Goal: Task Accomplishment & Management: Complete application form

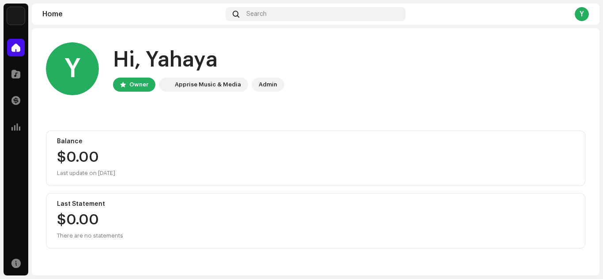
click at [584, 13] on div "Y" at bounding box center [582, 14] width 14 height 14
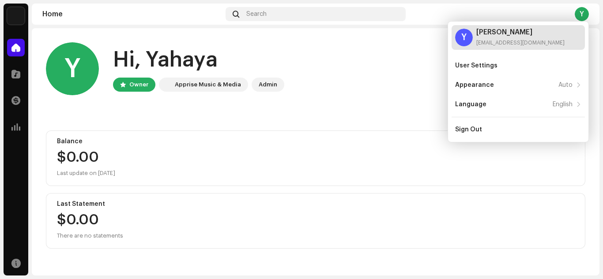
click at [510, 34] on div "[PERSON_NAME]" at bounding box center [520, 32] width 88 height 7
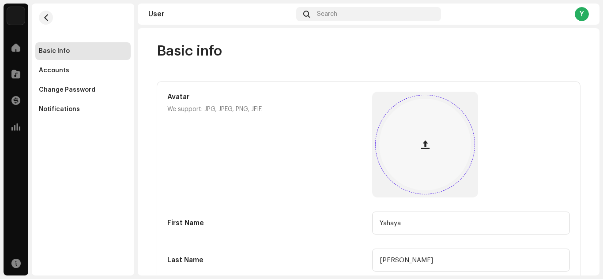
click at [417, 151] on button "button" at bounding box center [424, 144] width 21 height 21
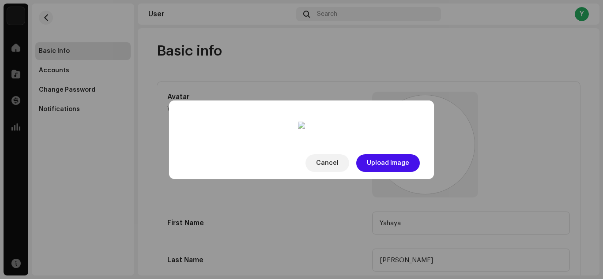
drag, startPoint x: 273, startPoint y: 147, endPoint x: 335, endPoint y: 131, distance: 63.9
click at [327, 142] on div at bounding box center [301, 245] width 207 height 207
click at [369, 172] on span "Upload Image" at bounding box center [388, 163] width 42 height 18
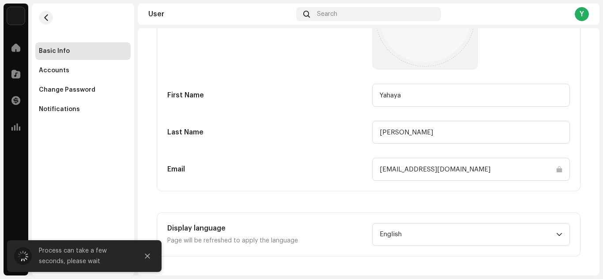
scroll to position [130, 0]
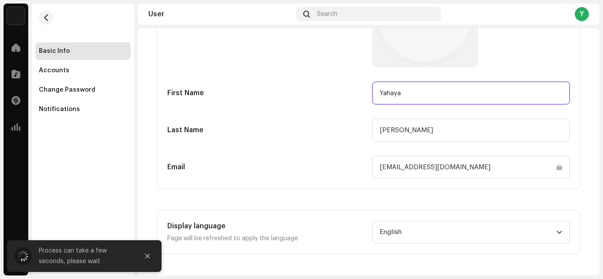
drag, startPoint x: 399, startPoint y: 94, endPoint x: 376, endPoint y: 93, distance: 23.5
click at [376, 93] on input "Yahaya" at bounding box center [471, 93] width 198 height 23
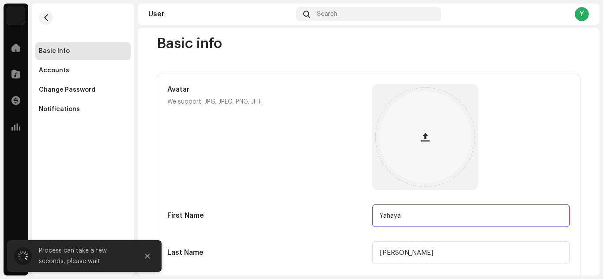
scroll to position [0, 0]
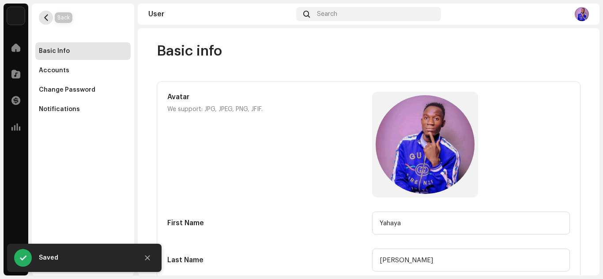
click at [41, 19] on button "button" at bounding box center [46, 18] width 14 height 14
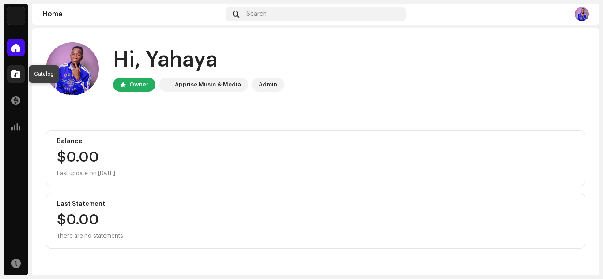
click at [16, 75] on span at bounding box center [15, 74] width 9 height 7
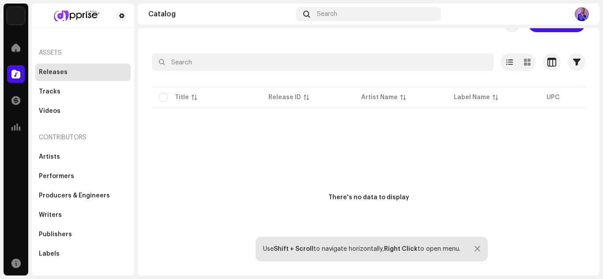
scroll to position [38, 0]
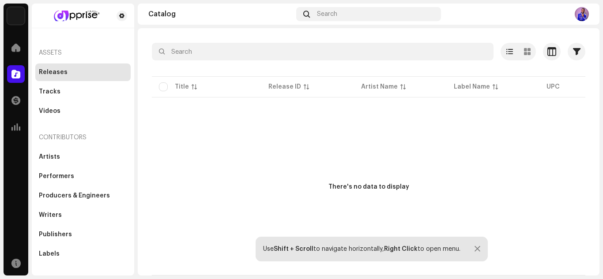
click at [476, 249] on div at bounding box center [478, 249] width 6 height 7
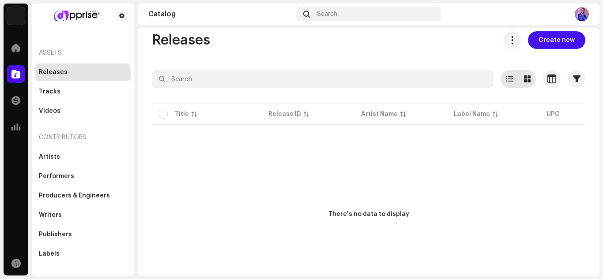
scroll to position [0, 0]
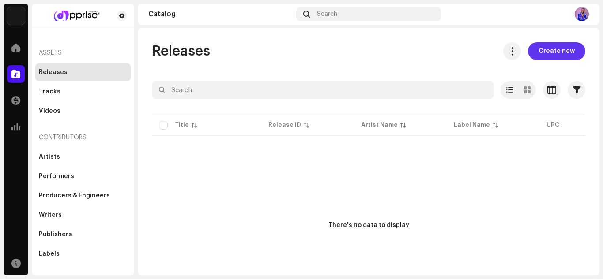
click at [544, 53] on span "Create new" at bounding box center [557, 51] width 36 height 18
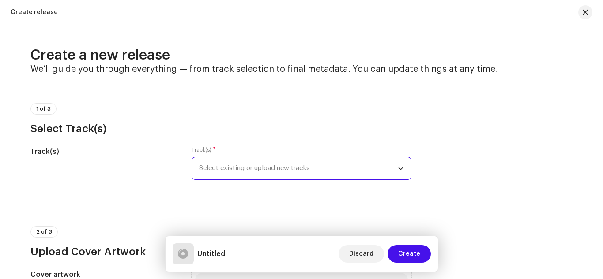
click at [249, 171] on span "Select existing or upload new tracks" at bounding box center [298, 169] width 199 height 22
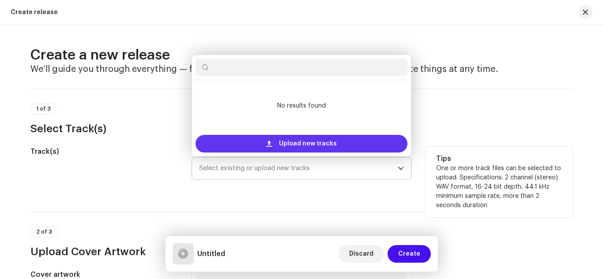
click at [274, 146] on div "Upload new tracks" at bounding box center [302, 144] width 212 height 18
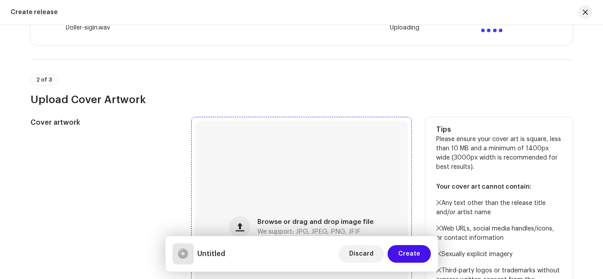
scroll to position [265, 0]
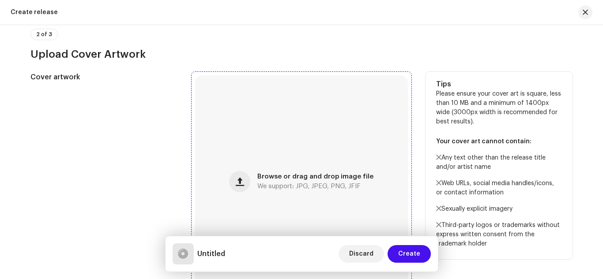
click at [264, 180] on span "Browse or drag and drop image file" at bounding box center [315, 177] width 116 height 6
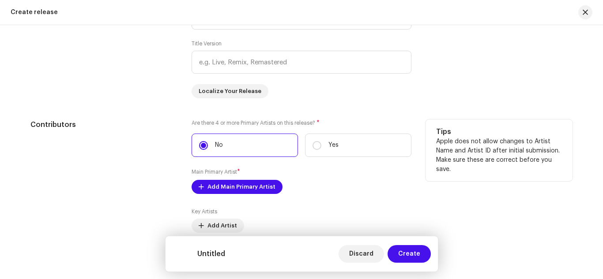
scroll to position [883, 0]
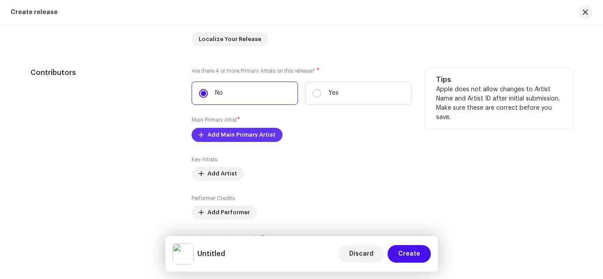
click at [229, 134] on span "Add Main Primary Artist" at bounding box center [241, 135] width 68 height 18
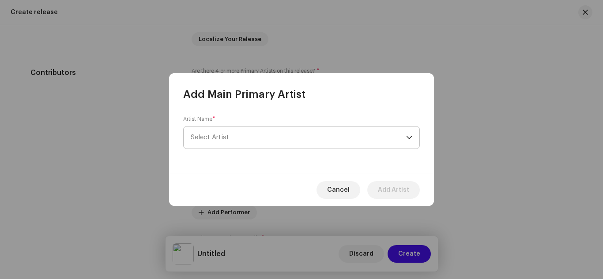
click at [213, 135] on span "Select Artist" at bounding box center [210, 137] width 38 height 7
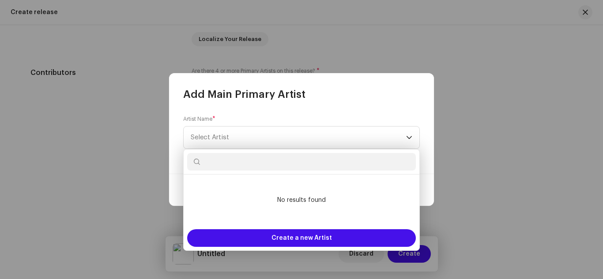
click at [249, 166] on input "text" at bounding box center [301, 162] width 229 height 18
paste input "Rhazzy wan"
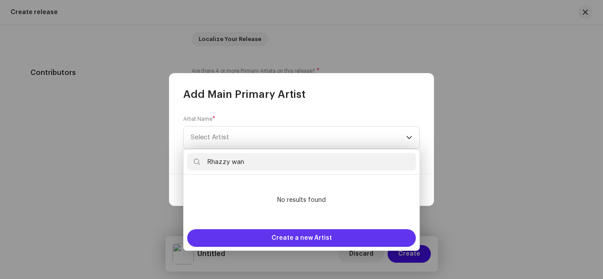
type input "Rhazzy wan"
click at [271, 239] on div "Create a new Artist" at bounding box center [301, 239] width 229 height 18
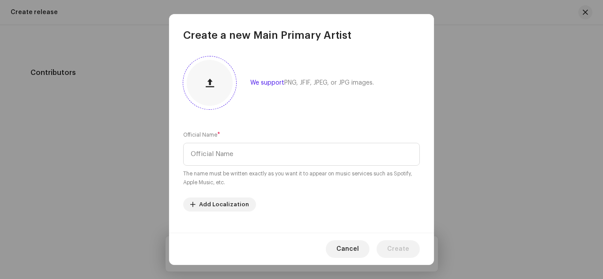
click at [208, 84] on span "button" at bounding box center [210, 82] width 8 height 7
click at [222, 148] on input "text" at bounding box center [301, 154] width 237 height 23
paste input "Rhazzy wan"
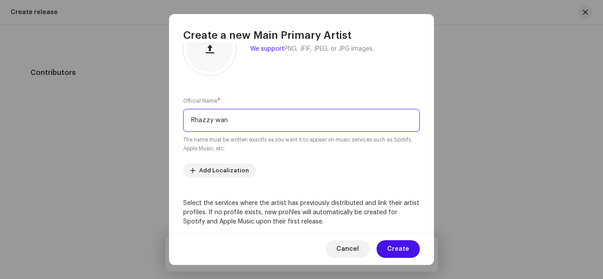
scroll to position [0, 0]
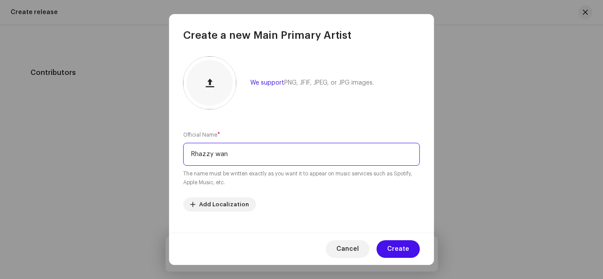
type input "Rhazzy wan"
click at [249, 180] on small "The name must be written exactly as you want it to appear on music services suc…" at bounding box center [301, 179] width 237 height 18
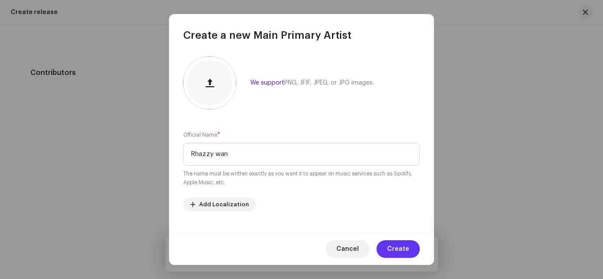
click at [397, 245] on span "Create" at bounding box center [398, 250] width 22 height 18
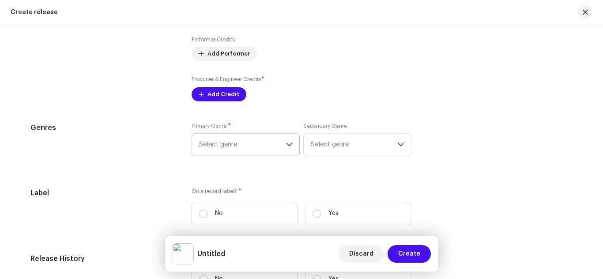
scroll to position [1059, 0]
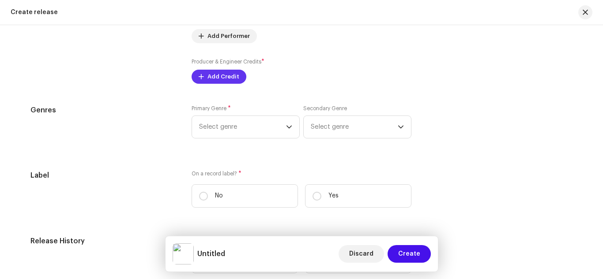
click at [211, 79] on span "Add Credit" at bounding box center [223, 77] width 32 height 18
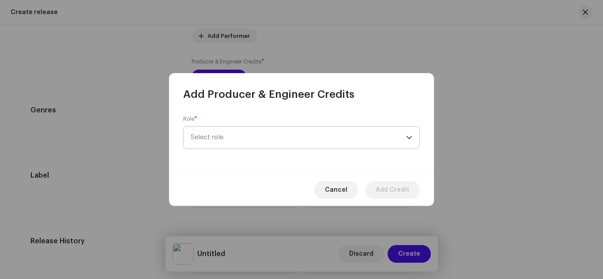
click at [245, 136] on span "Select role" at bounding box center [298, 138] width 215 height 22
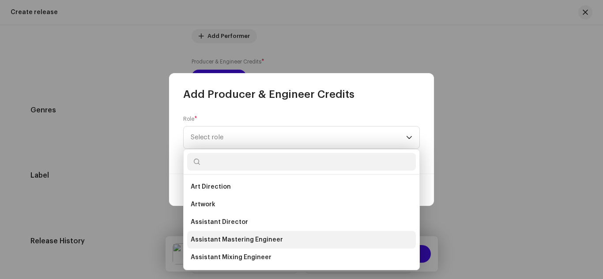
click at [229, 240] on span "Assistant Mastering Engineer" at bounding box center [237, 240] width 92 height 9
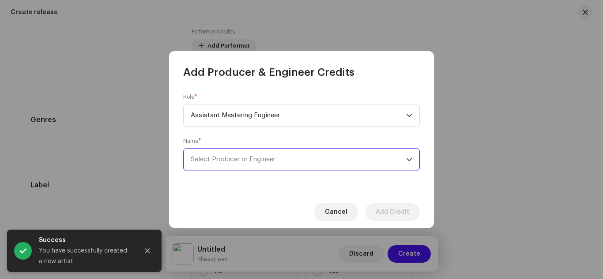
click at [237, 165] on span "Select Producer or Engineer" at bounding box center [298, 160] width 215 height 22
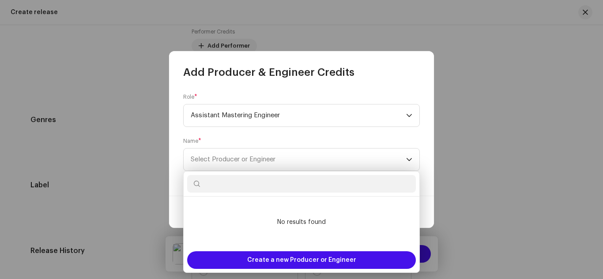
paste input "Fiyasta beat"
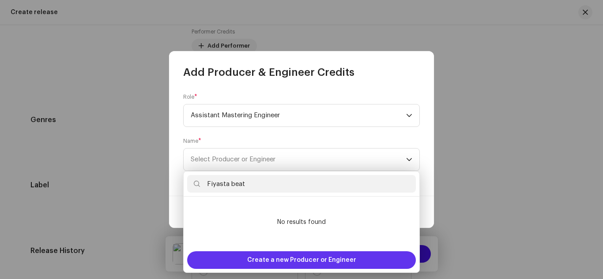
type input "Fiyasta beat"
click at [293, 256] on span "Create a new Producer or Engineer" at bounding box center [301, 261] width 109 height 18
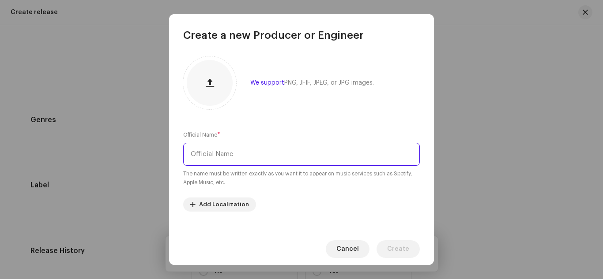
click at [228, 154] on input "text" at bounding box center [301, 154] width 237 height 23
paste input "Fiyasta beat"
type input "Fiyasta beat"
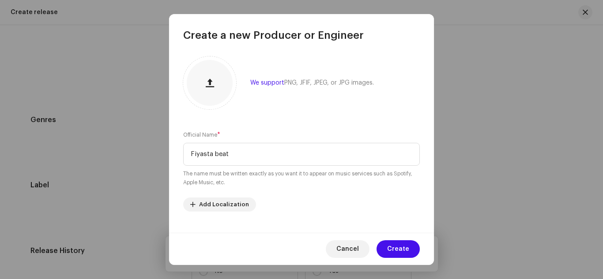
drag, startPoint x: 406, startPoint y: 249, endPoint x: 399, endPoint y: 247, distance: 6.9
click at [402, 248] on span "Create" at bounding box center [398, 250] width 22 height 18
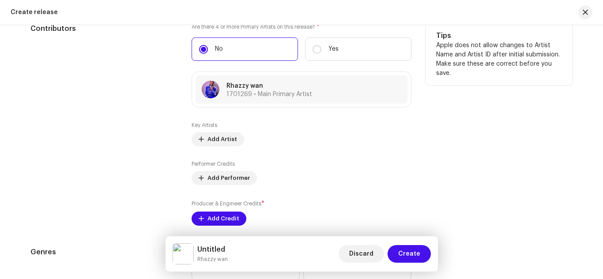
scroll to position [1015, 0]
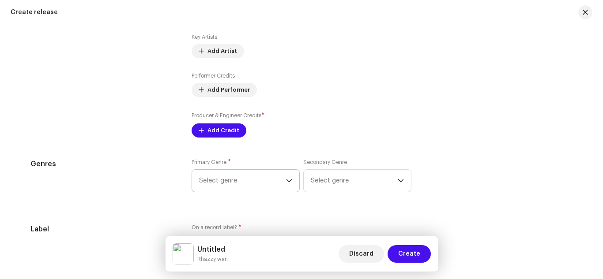
click at [243, 189] on span "Select genre" at bounding box center [242, 181] width 87 height 22
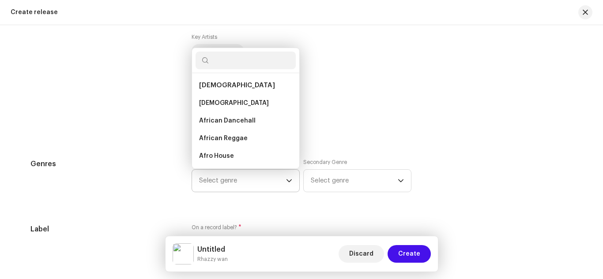
click at [243, 188] on span "Select genre" at bounding box center [242, 181] width 87 height 22
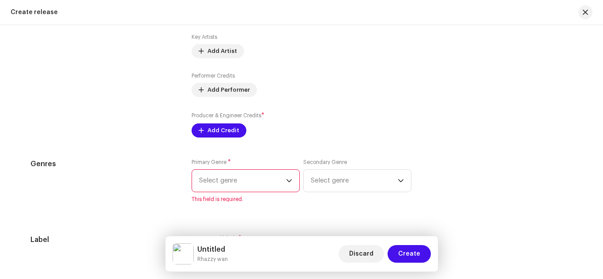
click at [230, 173] on span "Select genre" at bounding box center [242, 181] width 87 height 22
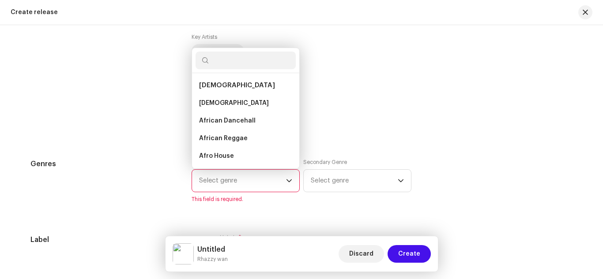
scroll to position [14, 0]
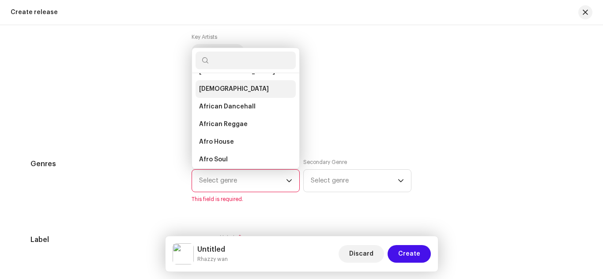
click at [213, 90] on span "[DEMOGRAPHIC_DATA]" at bounding box center [234, 89] width 70 height 9
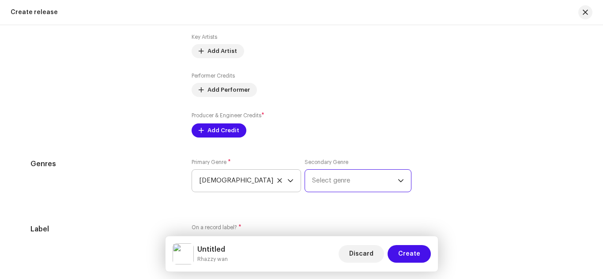
click at [329, 179] on span "Select genre" at bounding box center [355, 181] width 86 height 22
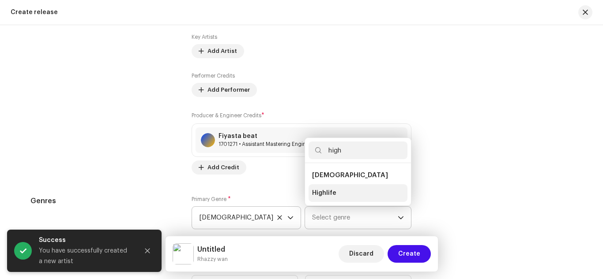
type input "high"
click at [320, 194] on span "Highlife" at bounding box center [324, 193] width 24 height 9
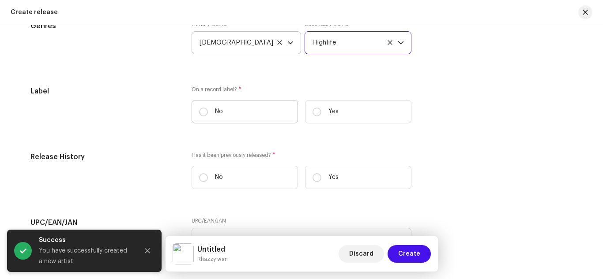
scroll to position [1192, 0]
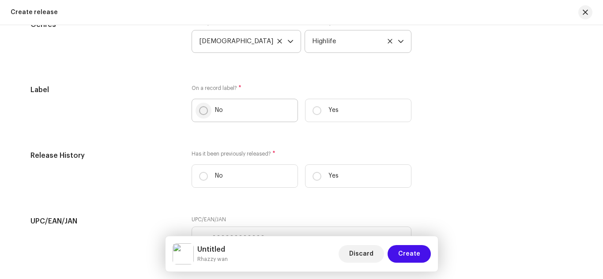
click at [199, 111] on input "No" at bounding box center [203, 110] width 9 height 9
radio input "true"
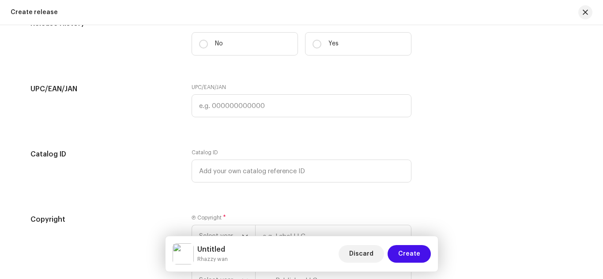
scroll to position [1280, 0]
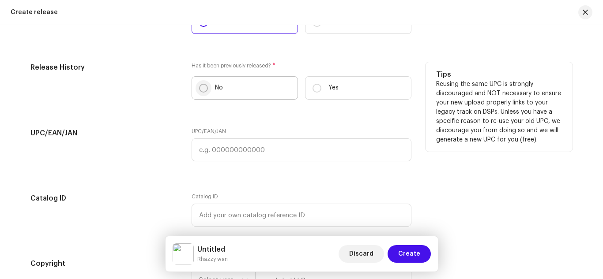
click at [201, 87] on input "No" at bounding box center [203, 88] width 9 height 9
radio input "true"
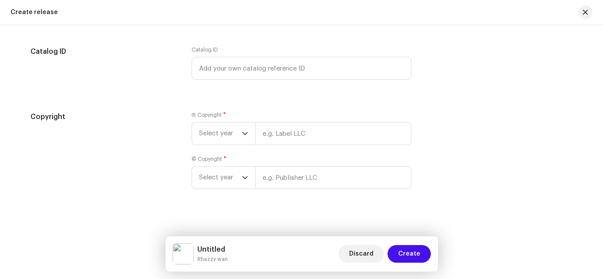
scroll to position [1432, 0]
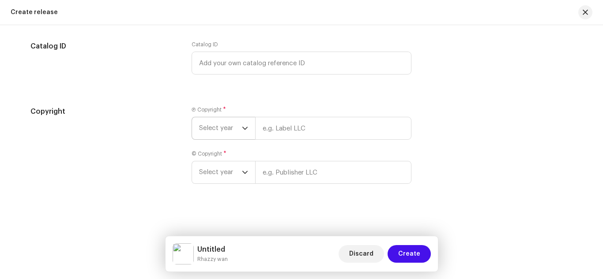
drag, startPoint x: 219, startPoint y: 123, endPoint x: 218, endPoint y: 135, distance: 12.0
click at [218, 124] on span "Select year" at bounding box center [220, 128] width 43 height 22
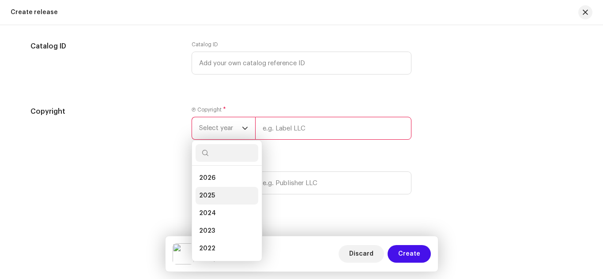
click at [207, 191] on li "2025" at bounding box center [227, 196] width 63 height 18
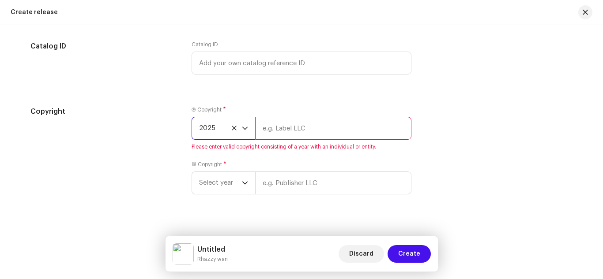
click at [293, 127] on input "text" at bounding box center [333, 128] width 156 height 23
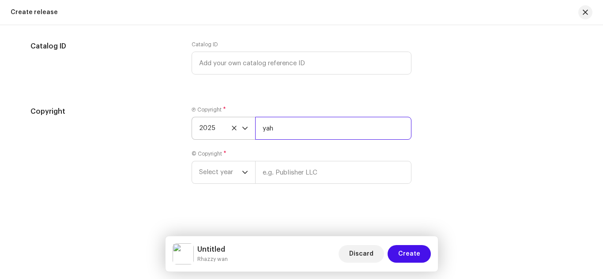
drag, startPoint x: 278, startPoint y: 132, endPoint x: 254, endPoint y: 132, distance: 23.8
click at [255, 132] on input "yah" at bounding box center [333, 128] width 156 height 23
paste input "[PERSON_NAME]"
type input "[PERSON_NAME]"
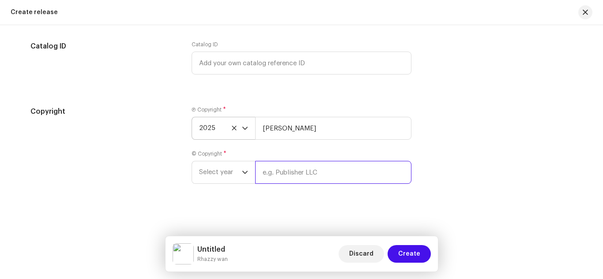
click at [282, 179] on input "text" at bounding box center [333, 172] width 156 height 23
paste input "[PERSON_NAME]"
type input "[PERSON_NAME]"
click at [233, 182] on span "Select year" at bounding box center [220, 173] width 43 height 22
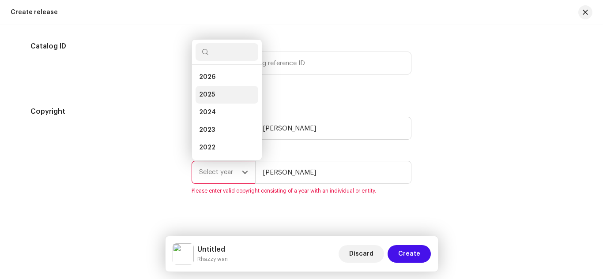
click at [211, 96] on span "2025" at bounding box center [207, 94] width 16 height 9
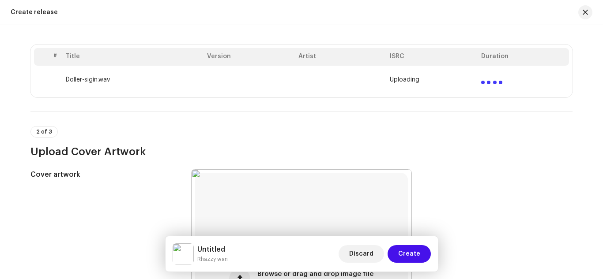
scroll to position [177, 0]
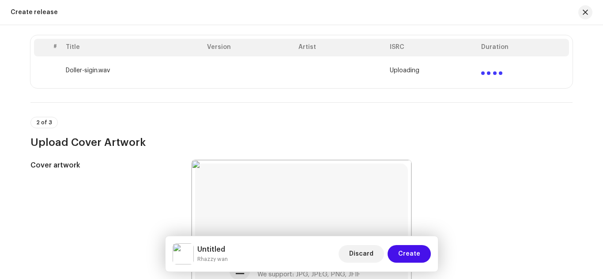
click at [336, 86] on div "# Title Version Artist ISRC Duration Doller-sigin.wav Uploading" at bounding box center [301, 61] width 542 height 53
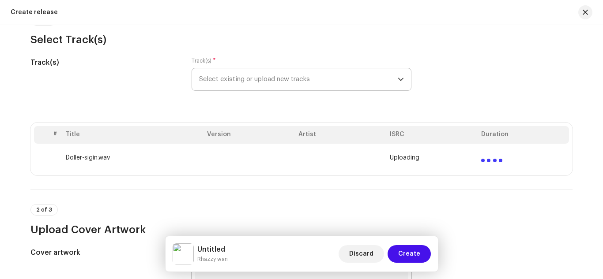
scroll to position [88, 0]
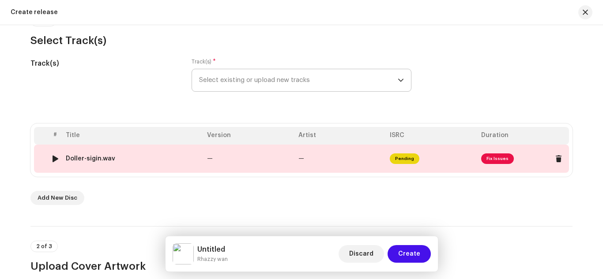
click at [325, 157] on td "—" at bounding box center [340, 159] width 91 height 28
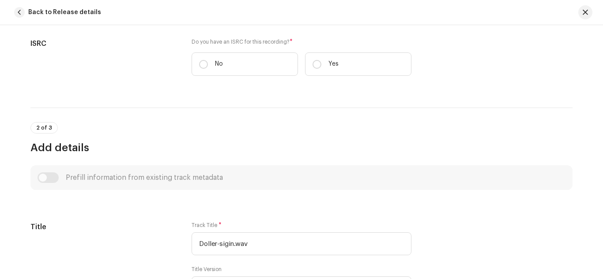
scroll to position [221, 0]
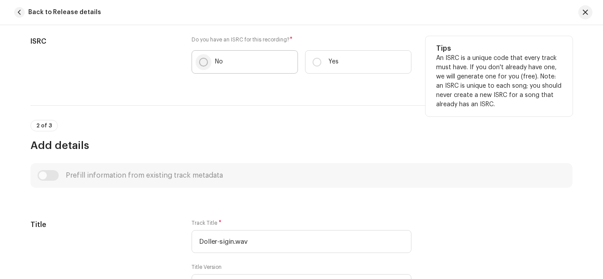
click at [203, 59] on input "No" at bounding box center [203, 62] width 9 height 9
radio input "true"
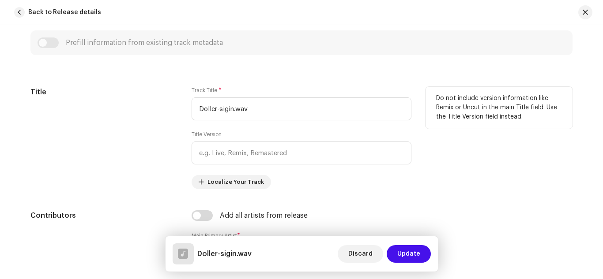
scroll to position [353, 0]
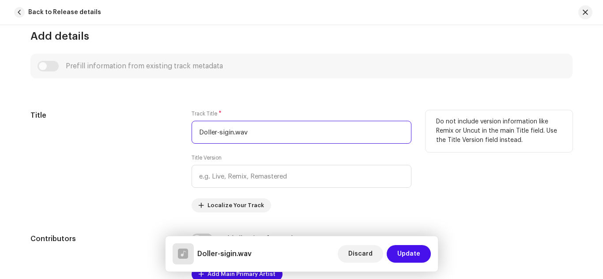
drag, startPoint x: 232, startPoint y: 134, endPoint x: 299, endPoint y: 128, distance: 66.9
click at [298, 130] on input "Doller-sigin.wav" at bounding box center [302, 132] width 220 height 23
click at [218, 132] on input "Doller-sigin" at bounding box center [302, 132] width 220 height 23
drag, startPoint x: 246, startPoint y: 135, endPoint x: 188, endPoint y: 131, distance: 58.4
click at [188, 131] on div "Title Track Title * Doller Sigin Title Version Localize Your Track Do not inclu…" at bounding box center [301, 161] width 542 height 102
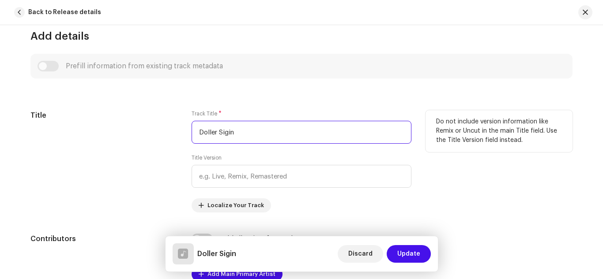
click at [241, 130] on input "Doller Sigin" at bounding box center [302, 132] width 220 height 23
paste input "sig"
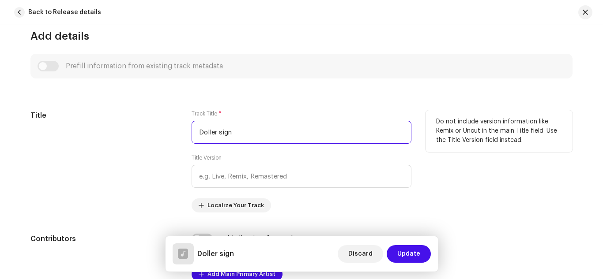
click at [219, 134] on input "Doller sign" at bounding box center [302, 132] width 220 height 23
drag, startPoint x: 236, startPoint y: 130, endPoint x: 181, endPoint y: 133, distance: 55.2
click at [181, 133] on div "Title Track Title * Doller Sign Title Version Localize Your Track Do not includ…" at bounding box center [301, 161] width 542 height 102
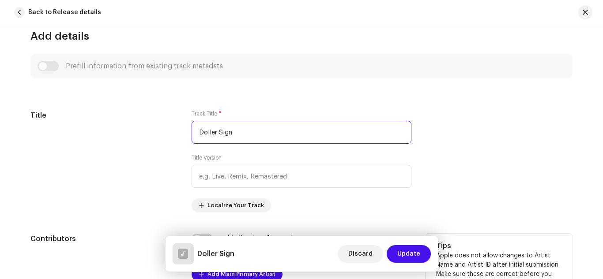
type input "Doller Sign"
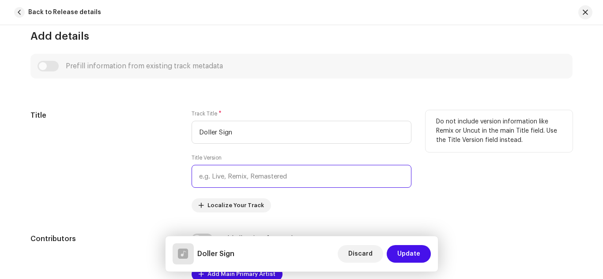
click at [246, 174] on input "text" at bounding box center [302, 176] width 220 height 23
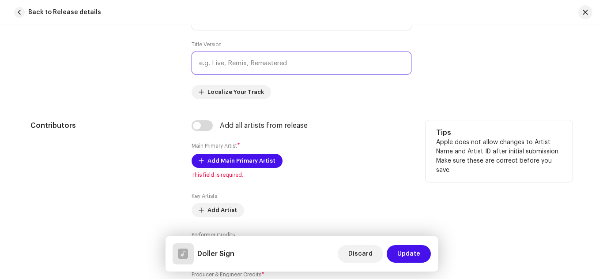
scroll to position [486, 0]
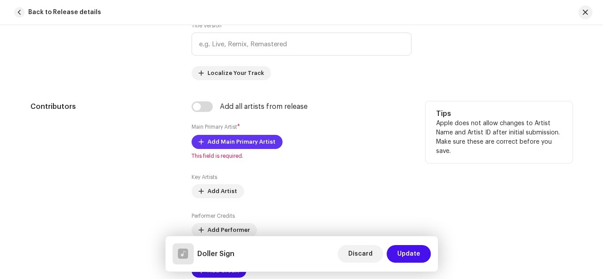
click at [226, 143] on span "Add Main Primary Artist" at bounding box center [241, 142] width 68 height 18
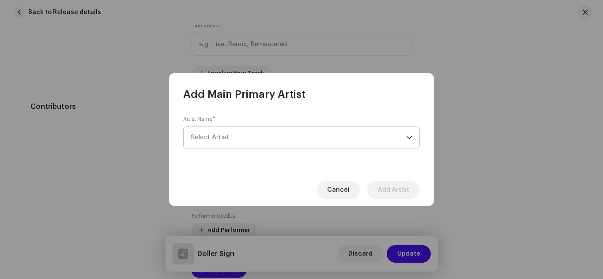
click at [236, 135] on span "Select Artist" at bounding box center [298, 138] width 215 height 22
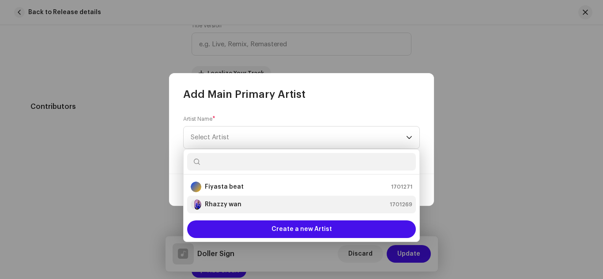
click at [224, 205] on strong "Rhazzy wan" at bounding box center [223, 204] width 37 height 9
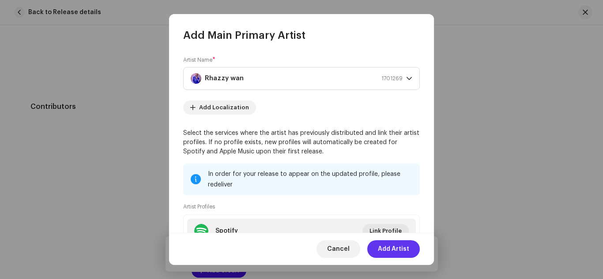
click at [390, 248] on span "Add Artist" at bounding box center [393, 250] width 31 height 18
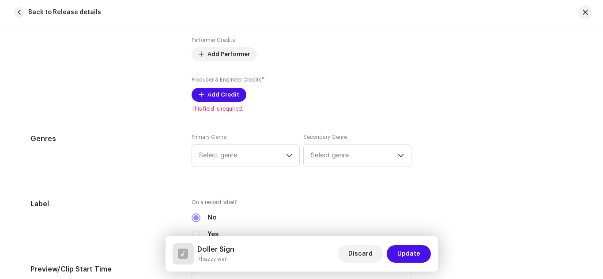
scroll to position [662, 0]
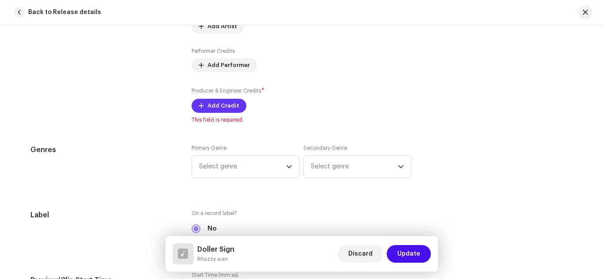
click at [218, 104] on span "Add Credit" at bounding box center [223, 106] width 32 height 18
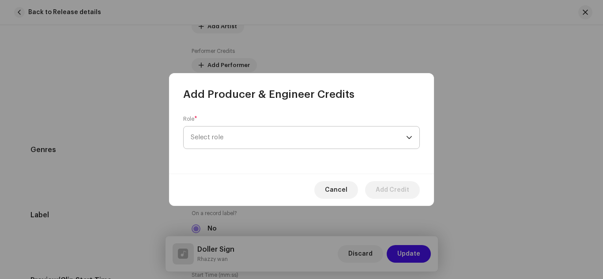
click at [249, 140] on span "Select role" at bounding box center [298, 138] width 215 height 22
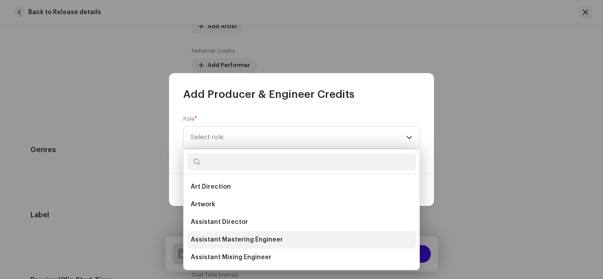
drag, startPoint x: 222, startPoint y: 242, endPoint x: 230, endPoint y: 239, distance: 9.1
click at [222, 242] on span "Assistant Mastering Engineer" at bounding box center [237, 240] width 92 height 9
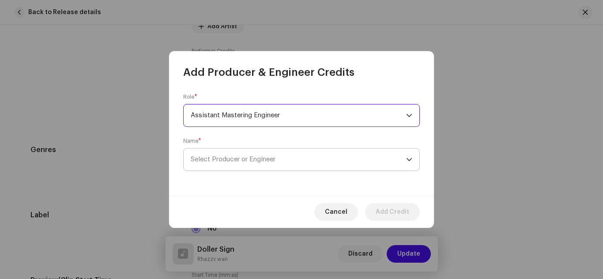
click at [249, 159] on span "Select Producer or Engineer" at bounding box center [233, 159] width 85 height 7
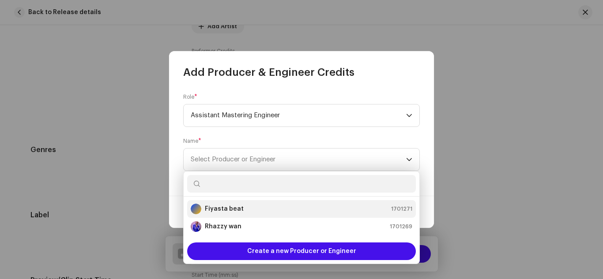
click at [222, 207] on strong "Fiyasta beat" at bounding box center [224, 209] width 39 height 9
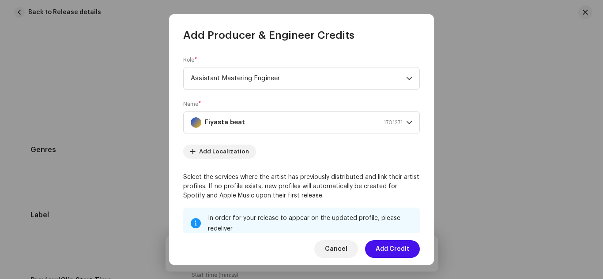
click at [390, 249] on span "Add Credit" at bounding box center [393, 250] width 34 height 18
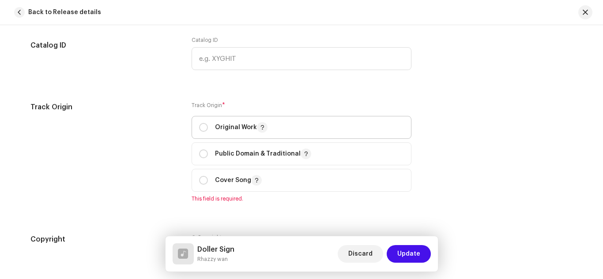
scroll to position [1059, 0]
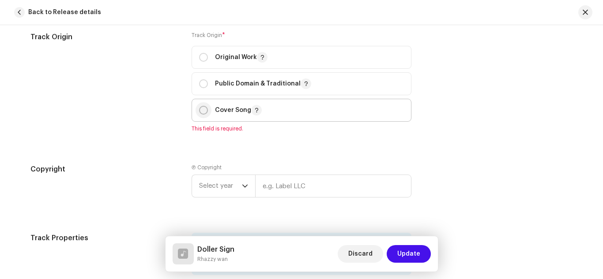
click at [206, 111] on input "radio" at bounding box center [203, 110] width 9 height 9
radio input "true"
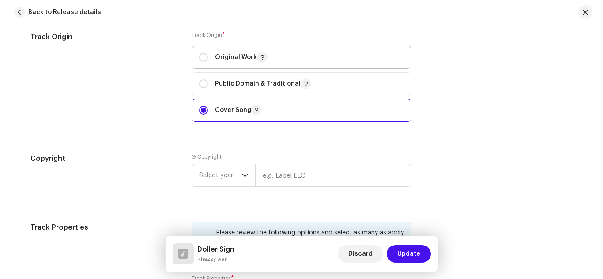
click at [207, 59] on div "Original Work" at bounding box center [233, 57] width 68 height 11
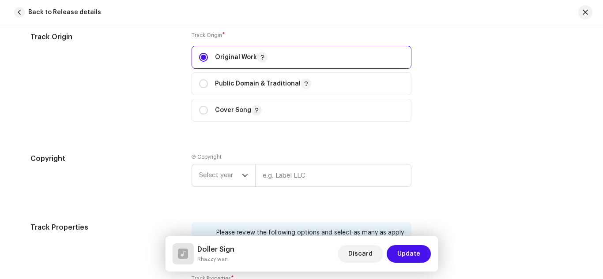
radio input "true"
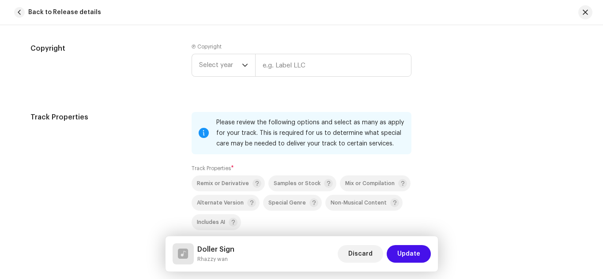
scroll to position [1192, 0]
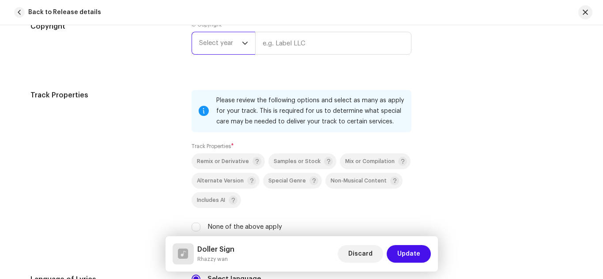
drag, startPoint x: 207, startPoint y: 42, endPoint x: 214, endPoint y: 52, distance: 12.0
click at [207, 41] on span "Select year" at bounding box center [220, 43] width 43 height 22
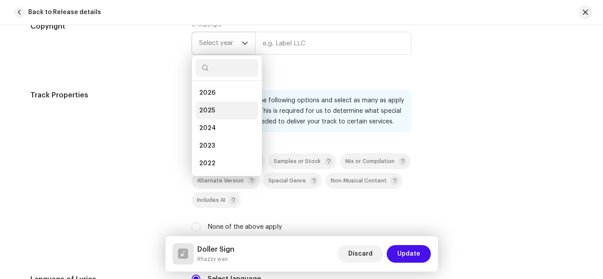
click at [207, 106] on li "2025" at bounding box center [227, 111] width 63 height 18
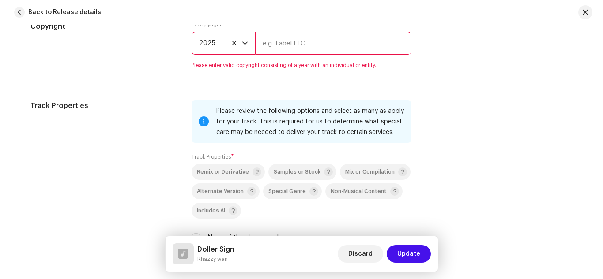
click at [279, 44] on input "text" at bounding box center [333, 43] width 156 height 23
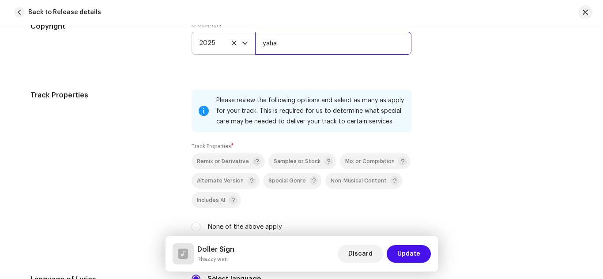
drag, startPoint x: 270, startPoint y: 43, endPoint x: 258, endPoint y: 44, distance: 12.4
click at [258, 44] on input "yaha" at bounding box center [333, 43] width 156 height 23
paste input "[PERSON_NAME]"
type input "[PERSON_NAME]"
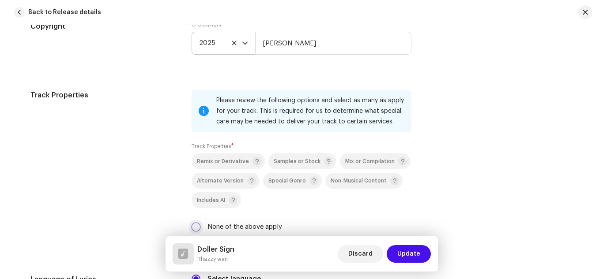
click at [195, 228] on input "None of the above apply" at bounding box center [196, 227] width 9 height 9
checkbox input "true"
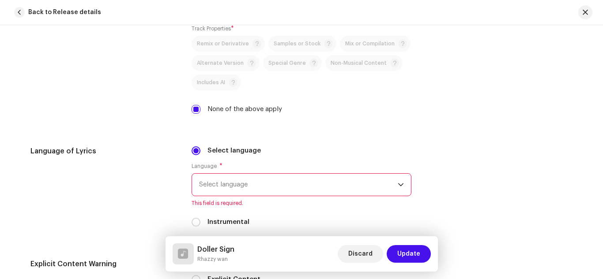
scroll to position [1324, 0]
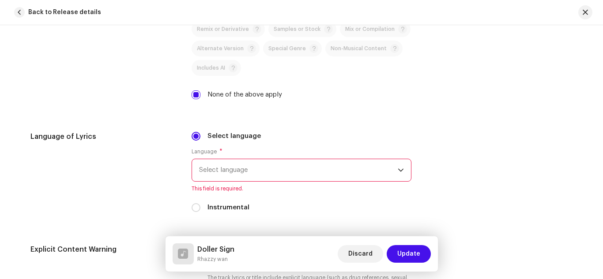
click at [212, 170] on span "Select language" at bounding box center [298, 170] width 199 height 22
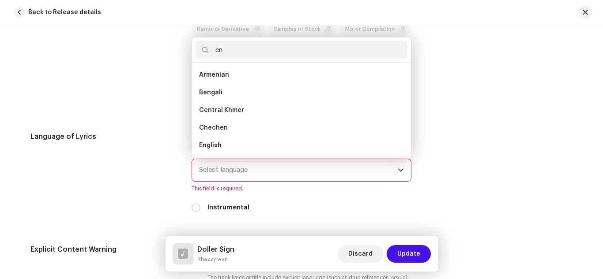
scroll to position [0, 0]
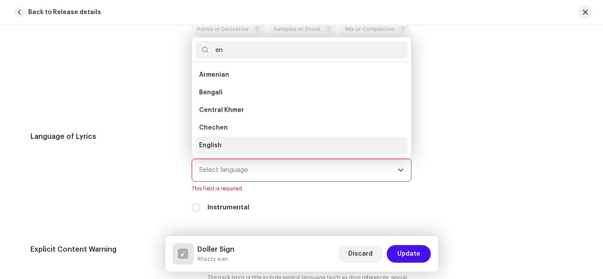
type input "en"
click at [213, 143] on span "English" at bounding box center [210, 145] width 23 height 9
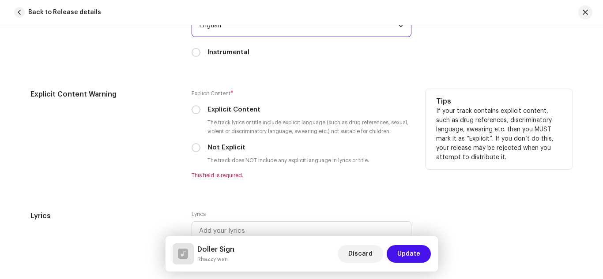
scroll to position [1501, 0]
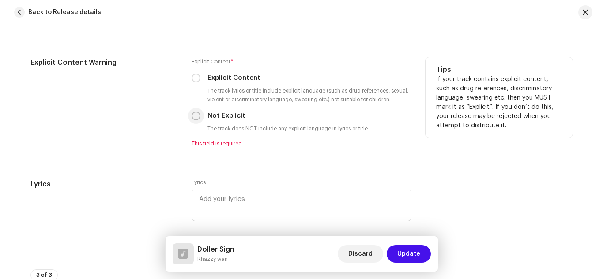
click at [194, 112] on input "Not Explicit" at bounding box center [196, 116] width 9 height 9
radio input "true"
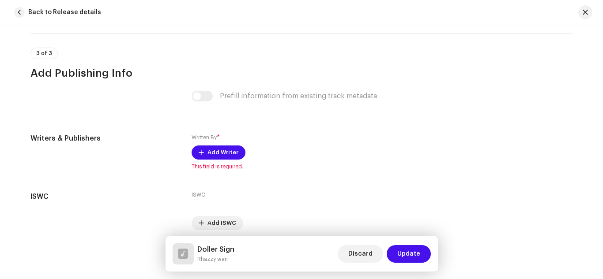
scroll to position [1721, 0]
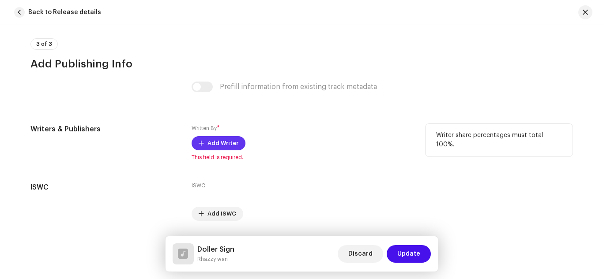
click at [218, 143] on span "Add Writer" at bounding box center [222, 144] width 31 height 18
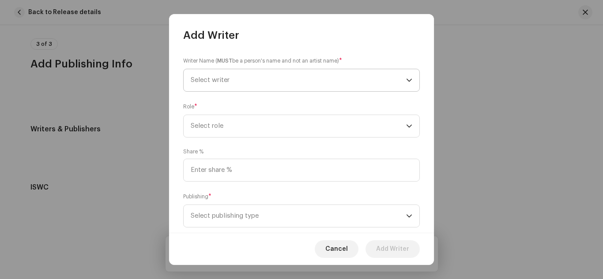
click at [240, 81] on span "Select writer" at bounding box center [298, 80] width 215 height 22
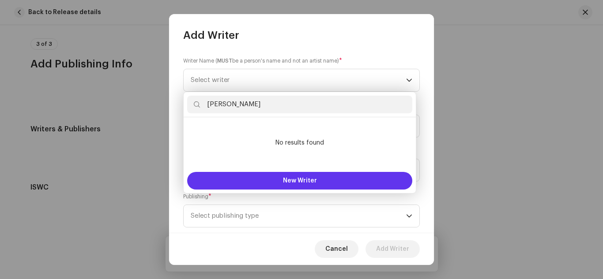
type input "[PERSON_NAME]"
click at [294, 178] on span "New Writer" at bounding box center [300, 181] width 34 height 6
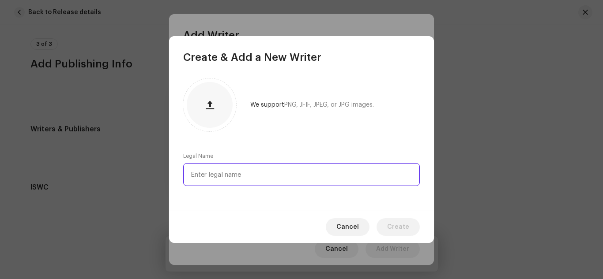
click at [219, 171] on input "text" at bounding box center [301, 174] width 237 height 23
paste input "[PERSON_NAME]"
type input "[PERSON_NAME]"
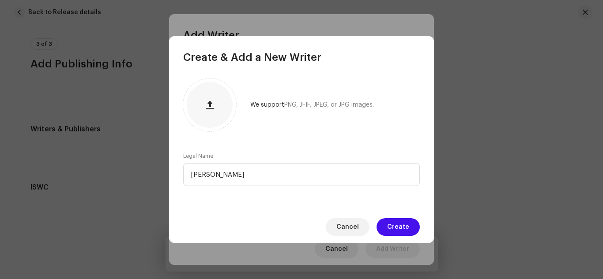
click at [392, 228] on span "Create" at bounding box center [398, 227] width 22 height 18
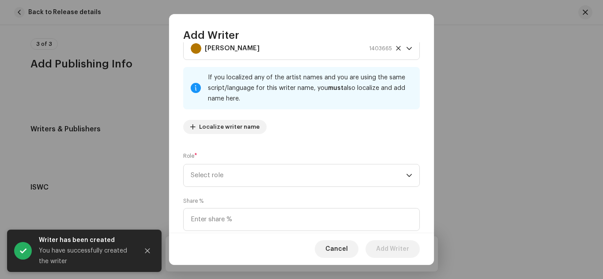
scroll to position [44, 0]
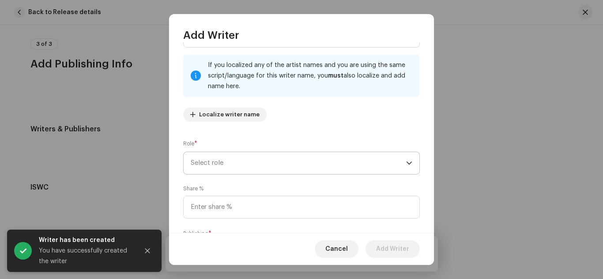
click at [222, 162] on span "Select role" at bounding box center [298, 163] width 215 height 22
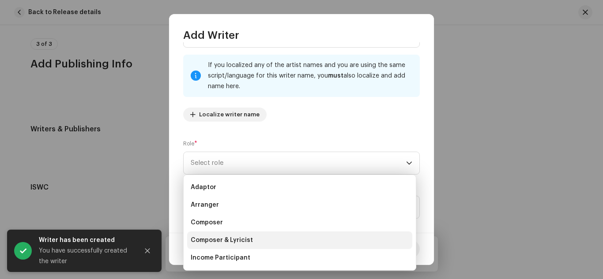
click at [215, 240] on span "Composer & Lyricist" at bounding box center [222, 240] width 62 height 9
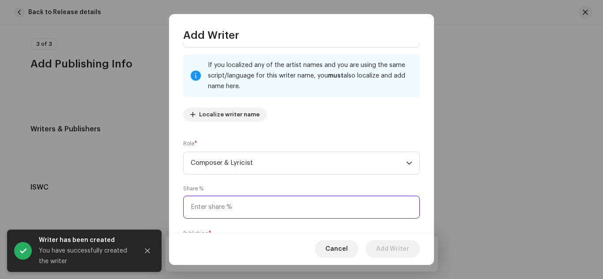
click at [226, 205] on input at bounding box center [301, 207] width 237 height 23
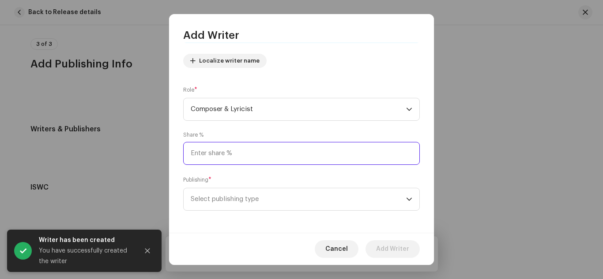
scroll to position [100, 0]
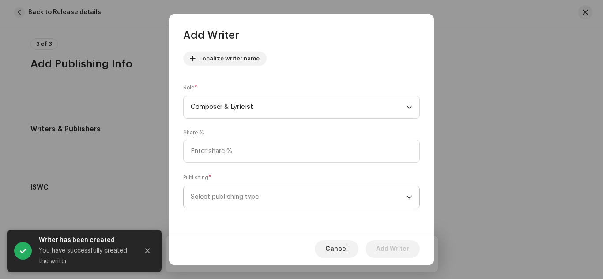
click at [218, 202] on span "Select publishing type" at bounding box center [298, 197] width 215 height 22
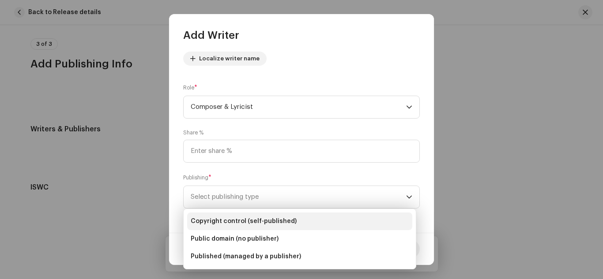
click at [229, 219] on span "Copyright control (self-published)" at bounding box center [244, 221] width 106 height 9
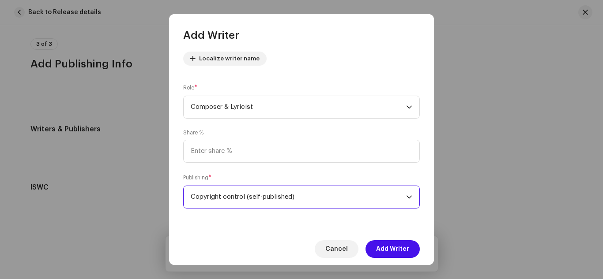
click at [385, 245] on span "Add Writer" at bounding box center [392, 250] width 33 height 18
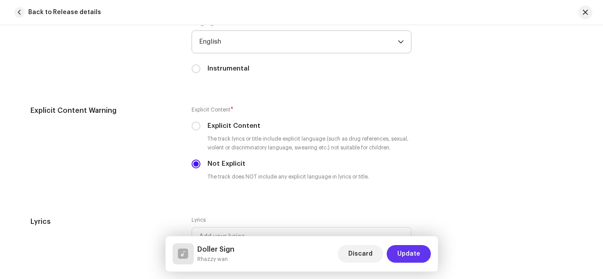
scroll to position [1421, 0]
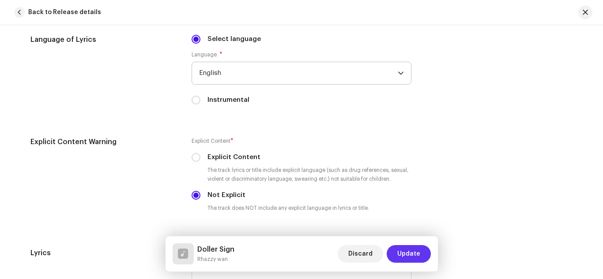
click at [408, 253] on span "Update" at bounding box center [408, 254] width 23 height 18
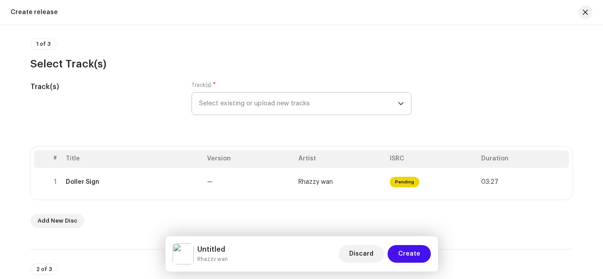
scroll to position [177, 0]
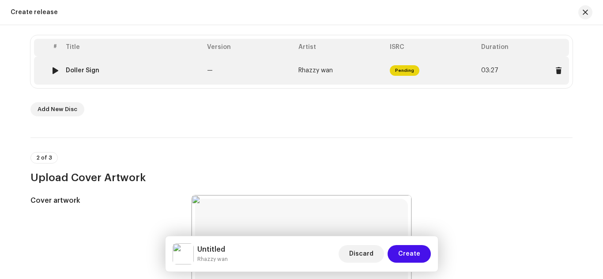
click at [152, 79] on td "Doller Sign" at bounding box center [132, 71] width 141 height 28
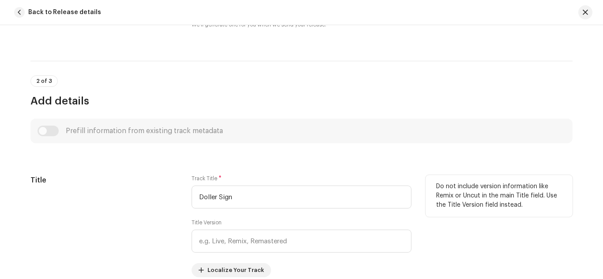
scroll to position [353, 0]
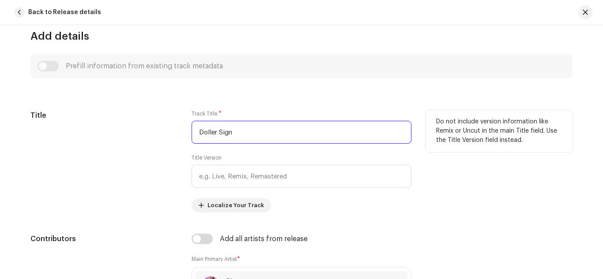
drag, startPoint x: 222, startPoint y: 132, endPoint x: 182, endPoint y: 134, distance: 39.3
click at [182, 134] on div "Title Track Title * Doller Sign Title Version Localize Your Track Do not includ…" at bounding box center [301, 161] width 542 height 102
click at [218, 131] on input "Doller Sign" at bounding box center [302, 132] width 220 height 23
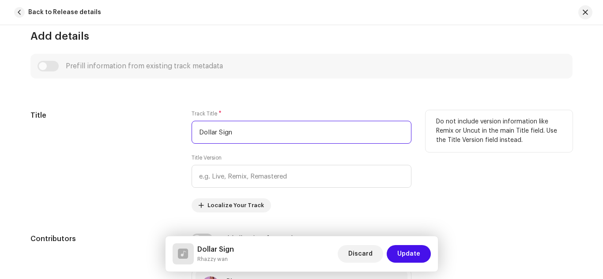
drag, startPoint x: 250, startPoint y: 132, endPoint x: 171, endPoint y: 135, distance: 79.5
click at [171, 133] on div "Title Track Title * Dollar Sign Title Version Localize Your Track Do not includ…" at bounding box center [301, 161] width 542 height 102
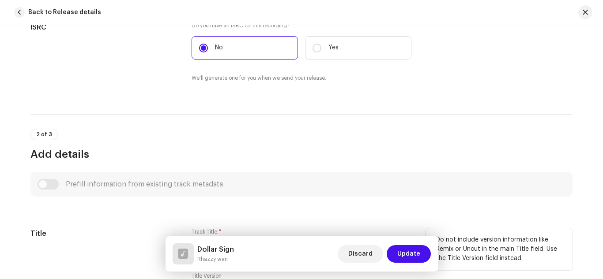
scroll to position [309, 0]
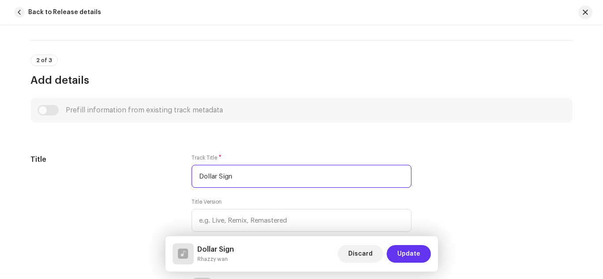
type input "Dollar Sign"
click at [406, 252] on span "Update" at bounding box center [408, 254] width 23 height 18
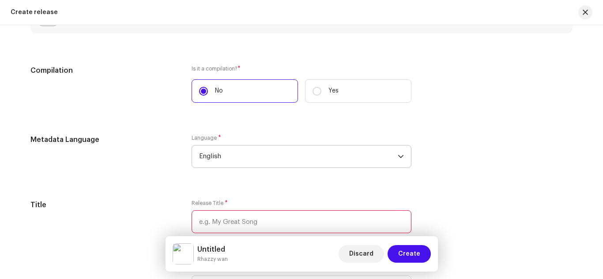
scroll to position [706, 0]
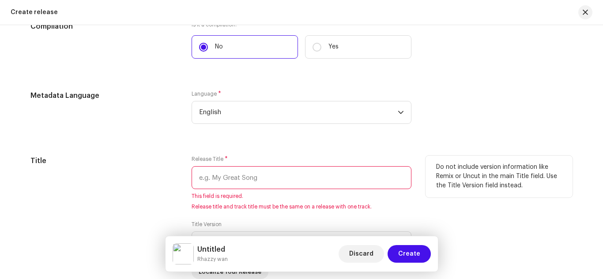
click at [251, 186] on input "text" at bounding box center [302, 177] width 220 height 23
paste input "Dollar Sign"
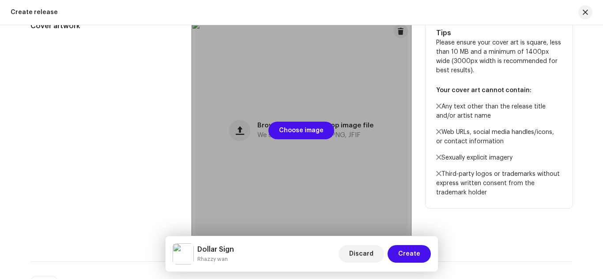
scroll to position [353, 0]
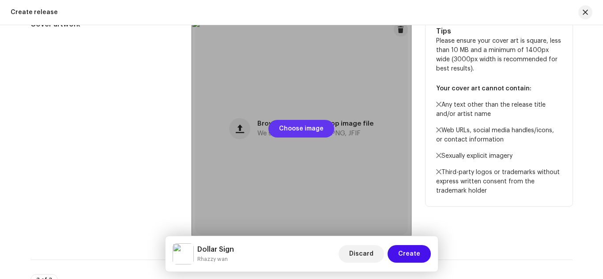
type input "Dollar Sign"
click at [290, 125] on span "Choose image" at bounding box center [301, 129] width 45 height 18
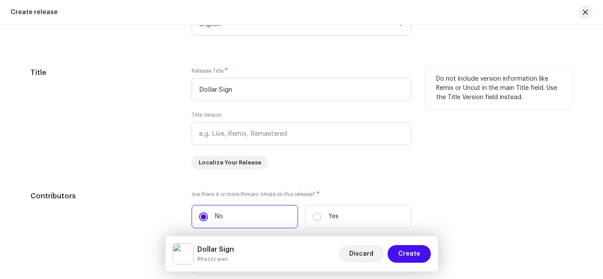
scroll to position [927, 0]
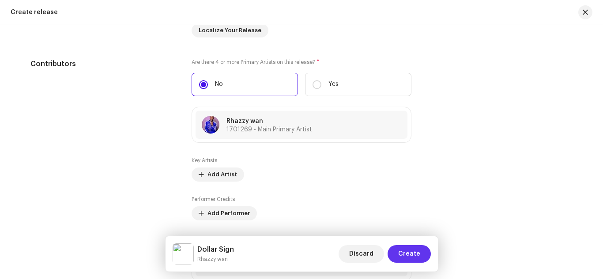
click at [413, 251] on span "Create" at bounding box center [409, 254] width 22 height 18
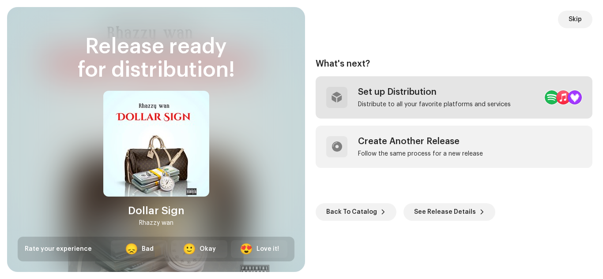
click at [391, 90] on div "Set up Distribution" at bounding box center [434, 92] width 153 height 11
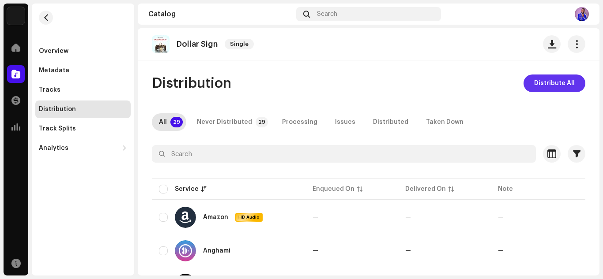
click at [553, 82] on span "Distribute All" at bounding box center [554, 84] width 41 height 18
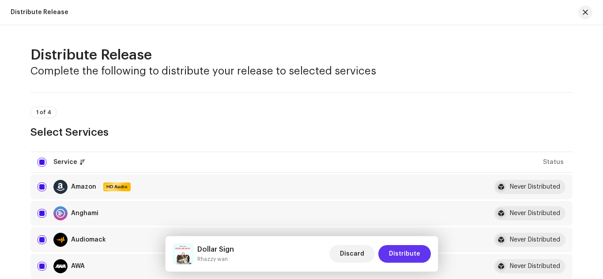
click at [411, 249] on span "Distribute" at bounding box center [404, 254] width 31 height 18
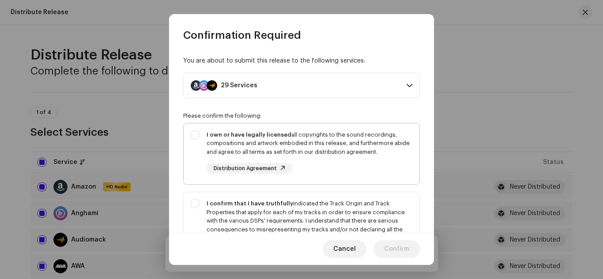
click at [189, 135] on div "I own or have legally licensed all copyrights to the sound recordings, composit…" at bounding box center [302, 153] width 236 height 58
checkbox input "true"
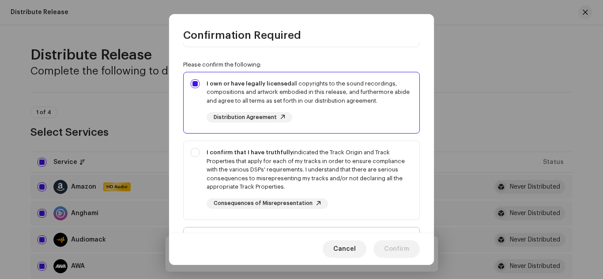
scroll to position [132, 0]
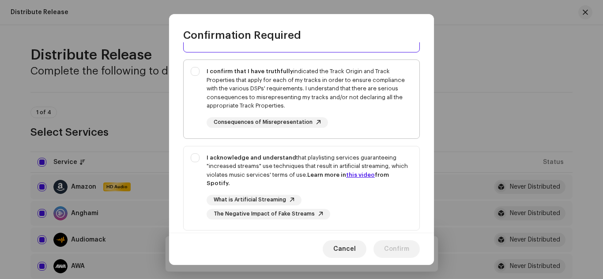
click at [199, 66] on div "I confirm that I have truthfully indicated the Track Origin and Track Propertie…" at bounding box center [302, 97] width 236 height 75
checkbox input "true"
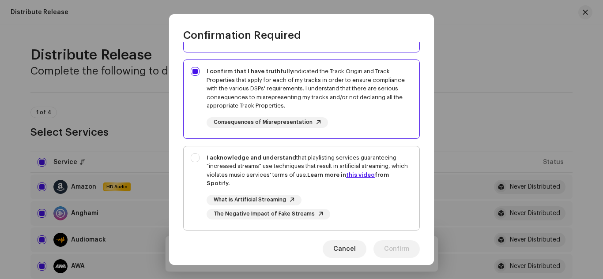
click at [198, 153] on div "I acknowledge and understand that playlisting services guaranteeing "increased …" at bounding box center [302, 187] width 236 height 80
checkbox input "true"
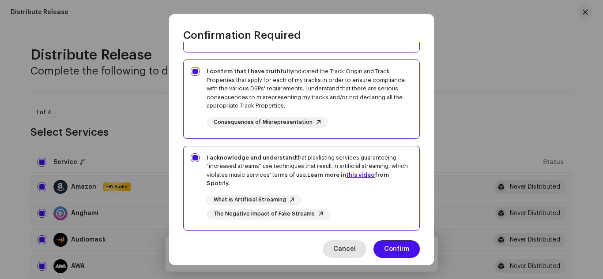
click at [350, 249] on span "Cancel" at bounding box center [344, 250] width 23 height 18
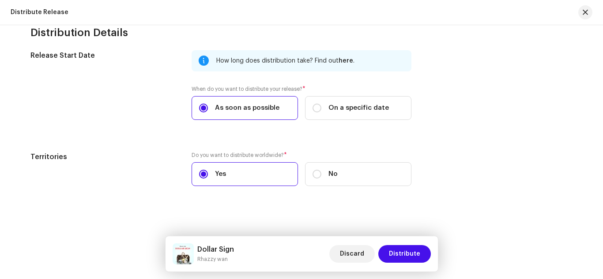
scroll to position [1468, 0]
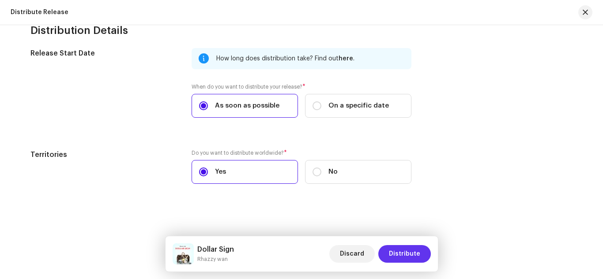
click at [400, 249] on span "Distribute" at bounding box center [404, 254] width 31 height 18
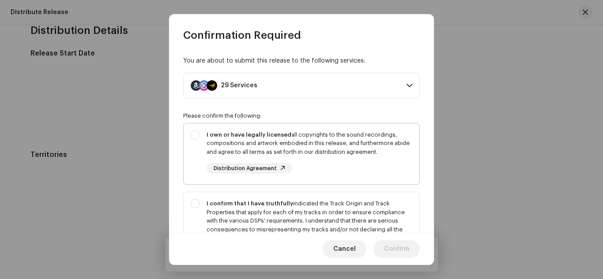
click at [196, 133] on div "I own or have legally licensed all copyrights to the sound recordings, composit…" at bounding box center [302, 153] width 236 height 58
checkbox input "true"
click at [196, 203] on div "I confirm that I have truthfully indicated the Track Origin and Track Propertie…" at bounding box center [302, 229] width 236 height 75
checkbox input "true"
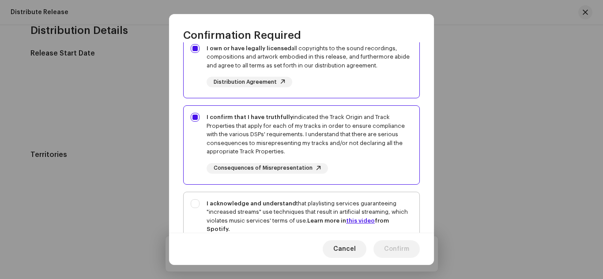
scroll to position [190, 0]
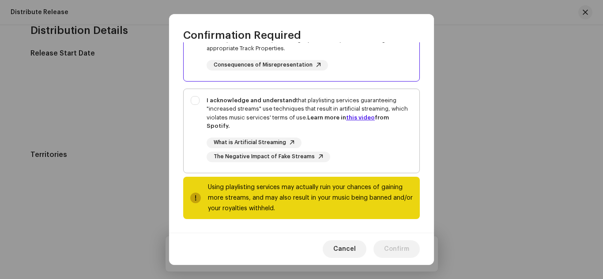
click at [195, 98] on div "I acknowledge and understand that playlisting services guaranteeing "increased …" at bounding box center [302, 129] width 236 height 80
checkbox input "true"
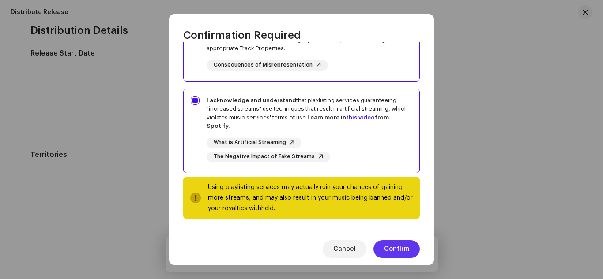
click at [390, 249] on span "Confirm" at bounding box center [396, 250] width 25 height 18
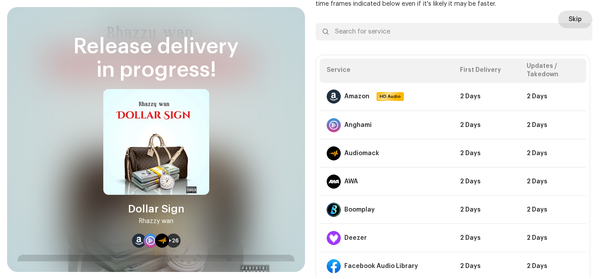
click at [572, 16] on span "Skip" at bounding box center [575, 20] width 13 height 18
